Goal: Task Accomplishment & Management: Use online tool/utility

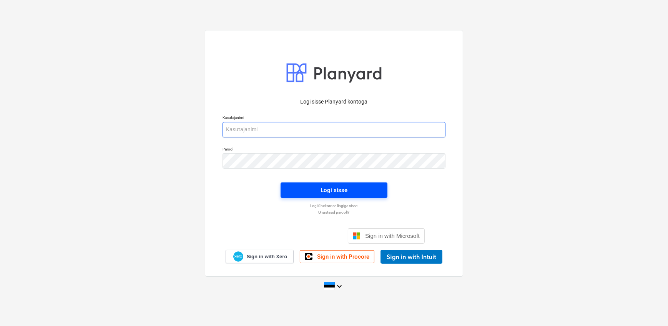
type input "[EMAIL_ADDRESS][DOMAIN_NAME]"
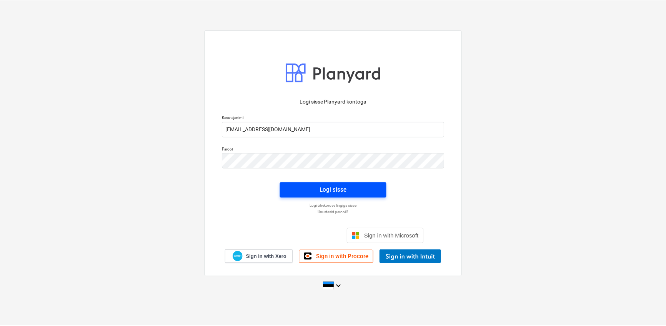
scroll to position [1500, 0]
click at [305, 188] on span "Logi sisse" at bounding box center [334, 190] width 88 height 10
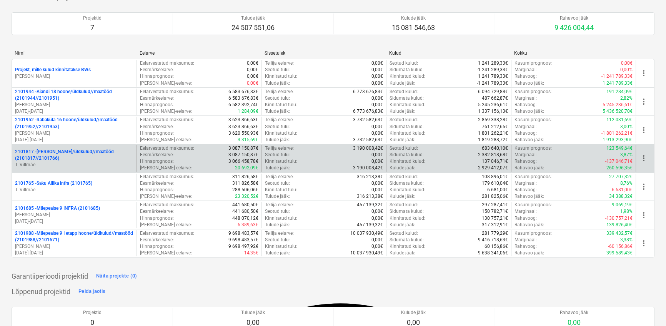
scroll to position [70, 0]
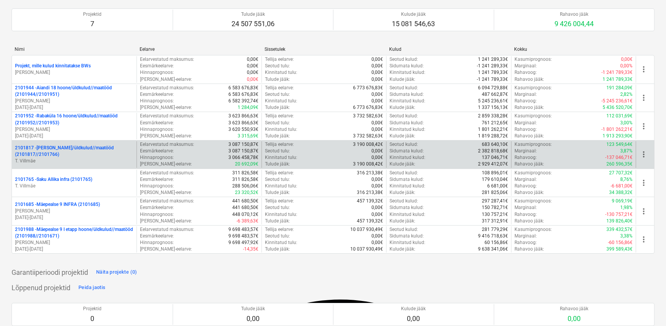
click at [56, 148] on p "2101817 - [PERSON_NAME]/üldkulud//maatööd (2101817//2101766)" at bounding box center [74, 151] width 118 height 13
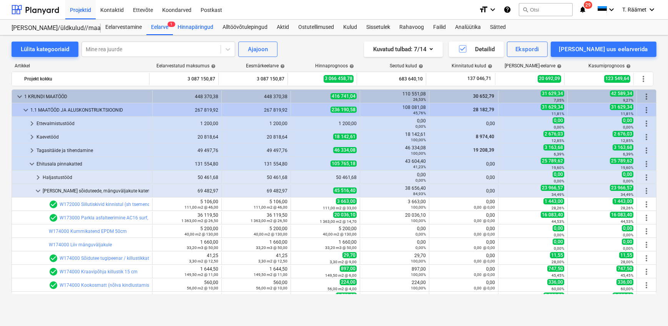
scroll to position [135, 0]
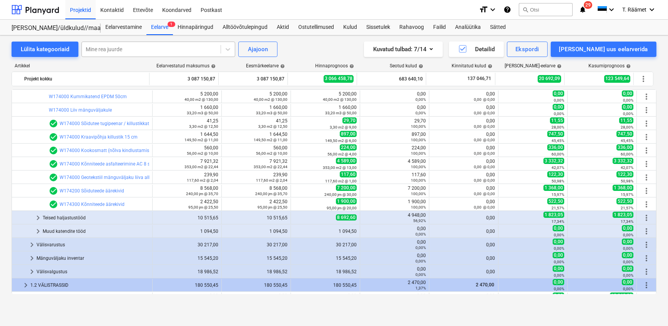
click at [172, 49] on div at bounding box center [151, 49] width 131 height 8
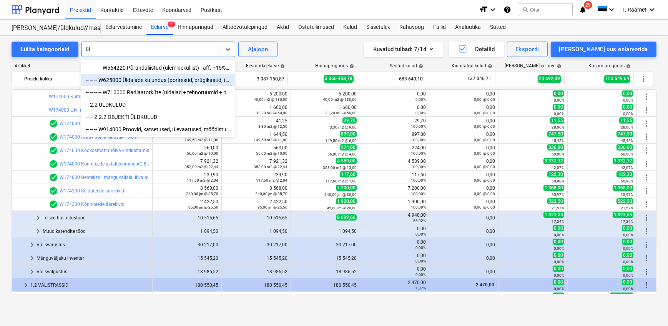
type input "ü"
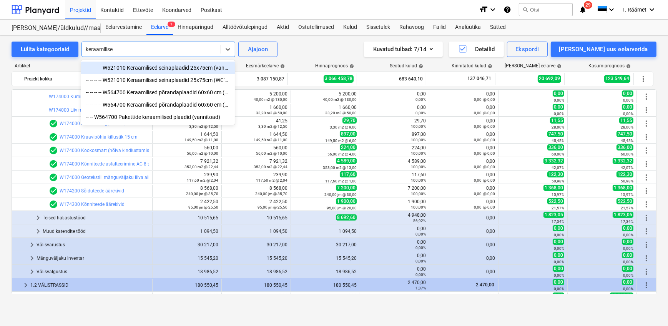
type input "keraamilised"
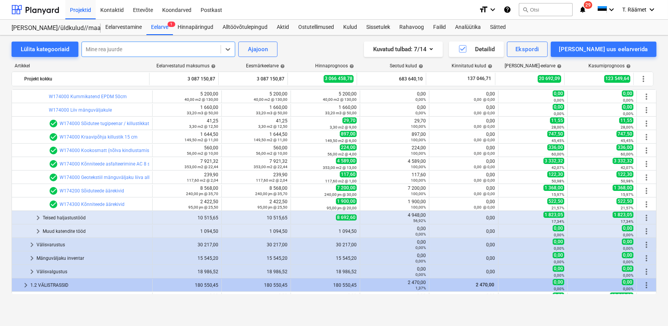
drag, startPoint x: 138, startPoint y: 50, endPoint x: 104, endPoint y: 52, distance: 34.6
click at [104, 52] on div at bounding box center [151, 49] width 131 height 8
type input "k"
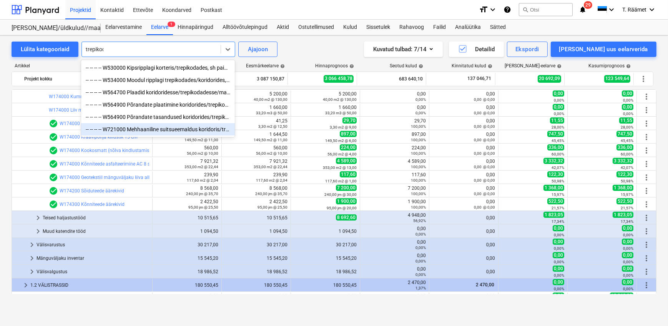
type input "trepikoda"
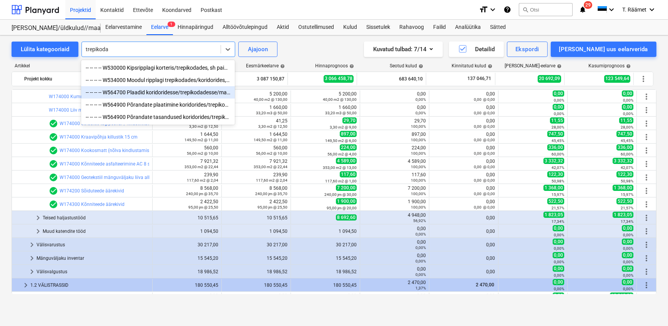
click at [163, 98] on div "-- -- -- -- W564700 Plaadid koridoridesse/trepikodadesse/mademed 30x60cm +20%va…" at bounding box center [158, 92] width 154 height 12
type textarea "218,40"
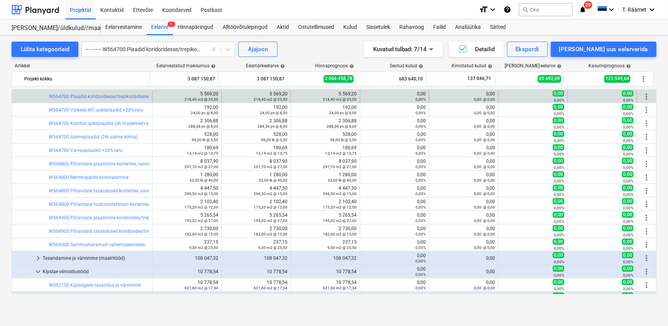
scroll to position [705, 0]
